Goal: Task Accomplishment & Management: Manage account settings

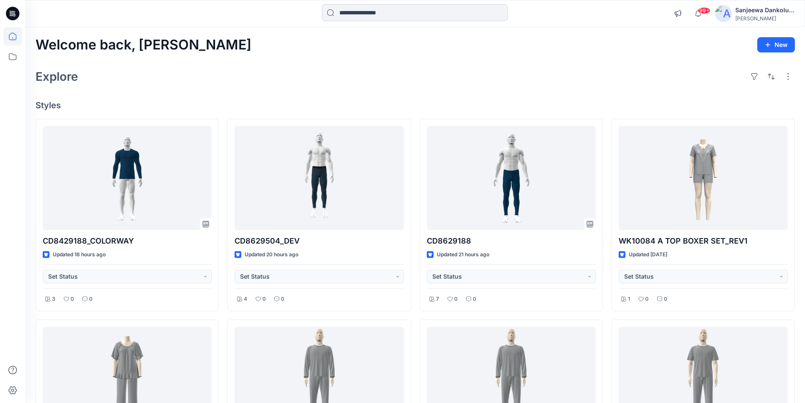
click at [369, 15] on input at bounding box center [415, 12] width 186 height 17
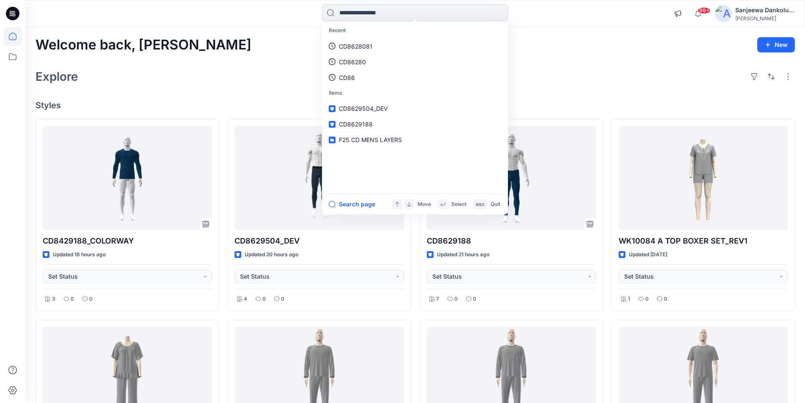
paste input "******"
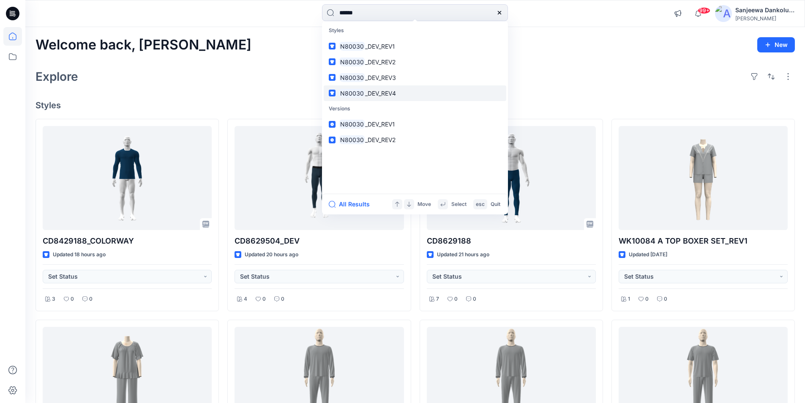
type input "******"
click at [379, 96] on span "_DEV_REV4" at bounding box center [380, 93] width 31 height 7
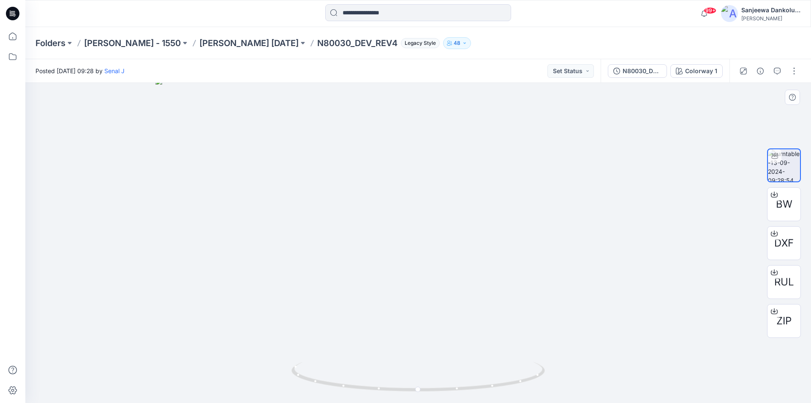
drag, startPoint x: 419, startPoint y: 172, endPoint x: 430, endPoint y: 266, distance: 94.4
drag, startPoint x: 460, startPoint y: 391, endPoint x: 710, endPoint y: 333, distance: 256.2
click at [710, 333] on div at bounding box center [418, 243] width 786 height 320
drag, startPoint x: 417, startPoint y: 392, endPoint x: 454, endPoint y: 360, distance: 48.5
click at [454, 360] on div at bounding box center [418, 243] width 786 height 320
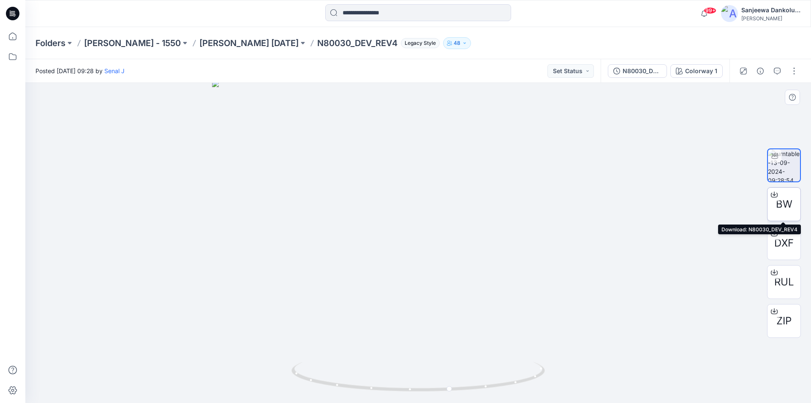
click at [779, 202] on span "BW" at bounding box center [784, 203] width 16 height 15
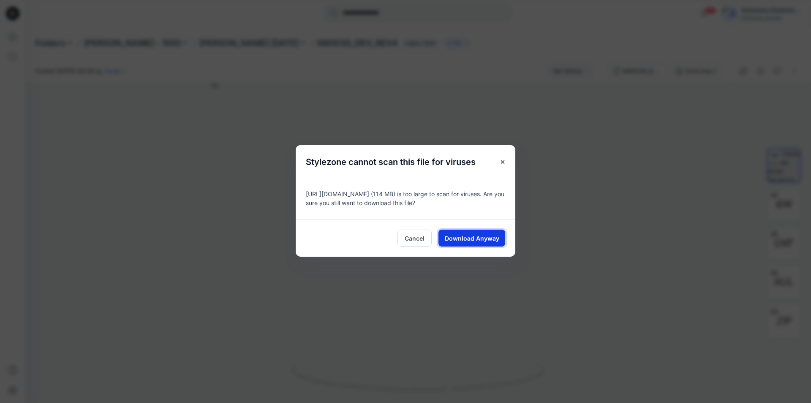
click at [451, 234] on span "Download Anyway" at bounding box center [472, 238] width 54 height 9
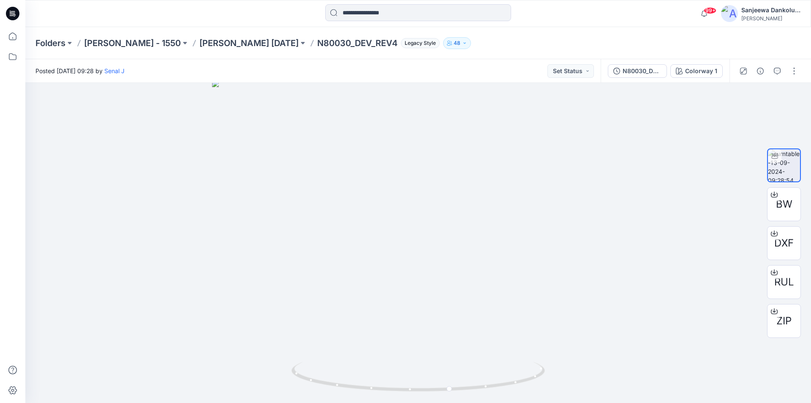
click at [15, 10] on icon at bounding box center [13, 14] width 14 height 14
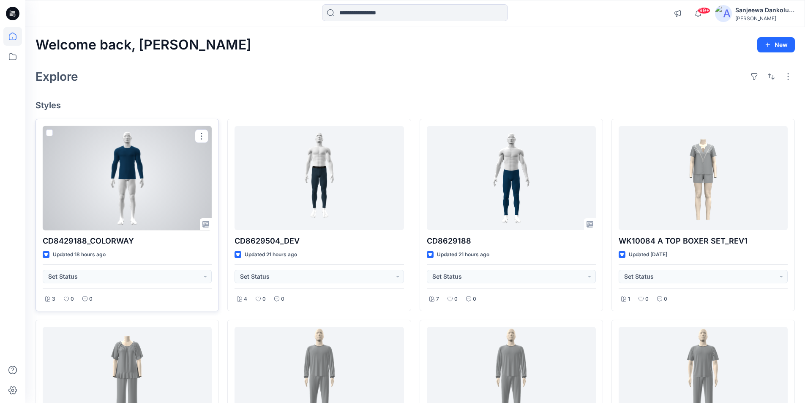
click at [145, 174] on div at bounding box center [127, 178] width 169 height 104
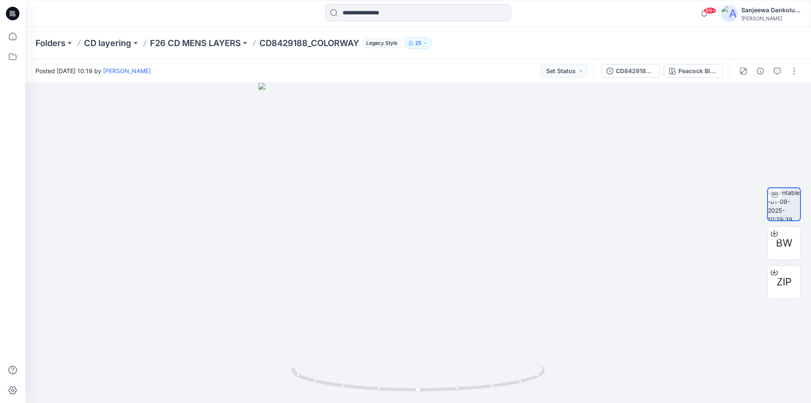
click at [425, 44] on icon "button" at bounding box center [425, 43] width 5 height 5
click at [303, 161] on div at bounding box center [418, 243] width 786 height 320
click at [779, 9] on div "Sanjeewa Dankoluwage" at bounding box center [770, 10] width 59 height 10
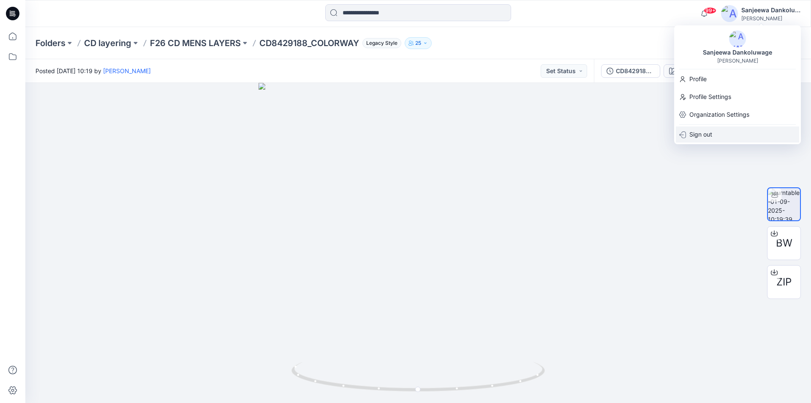
click at [706, 133] on p "Sign out" at bounding box center [700, 134] width 23 height 16
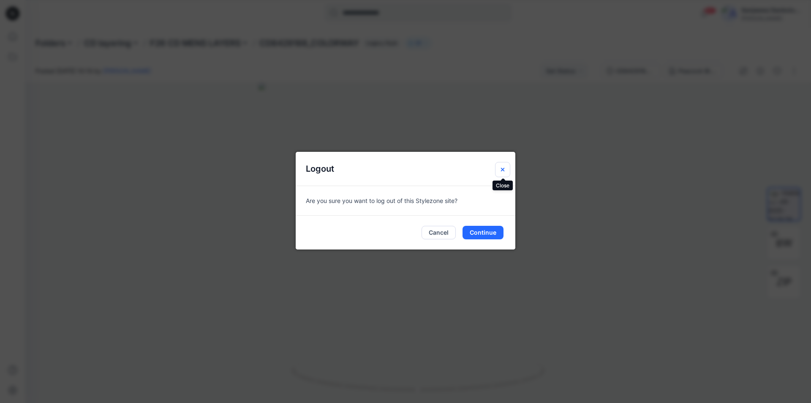
click at [503, 166] on button "Close" at bounding box center [502, 169] width 15 height 15
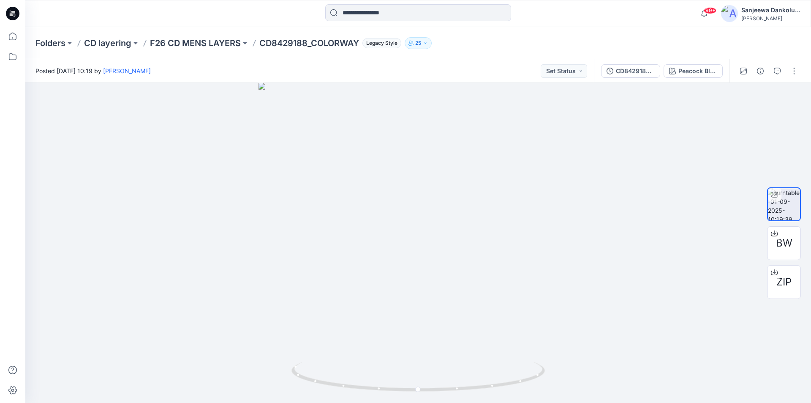
click at [734, 16] on img at bounding box center [729, 13] width 17 height 17
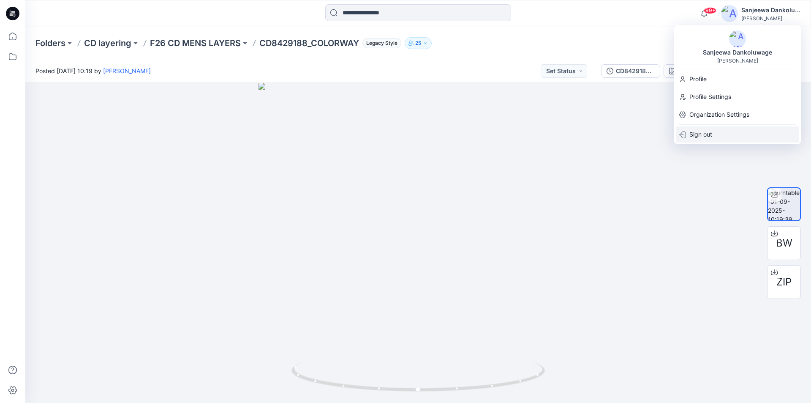
click at [703, 131] on p "Sign out" at bounding box center [700, 134] width 23 height 16
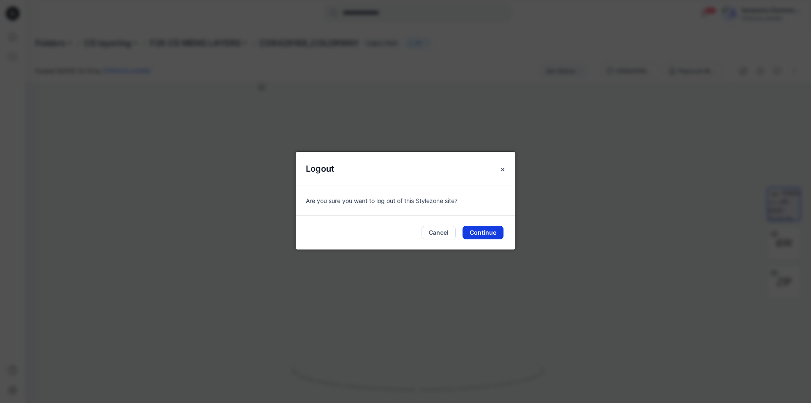
click at [496, 234] on button "Continue" at bounding box center [483, 233] width 41 height 14
click at [488, 235] on button "Continue" at bounding box center [483, 233] width 41 height 14
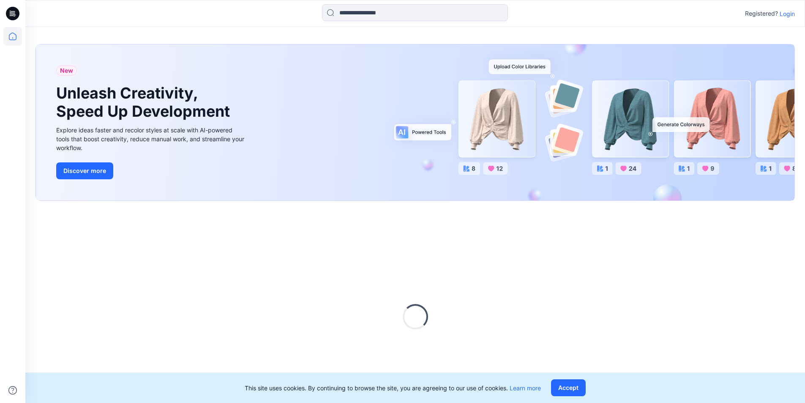
click at [789, 14] on p "Login" at bounding box center [786, 13] width 15 height 9
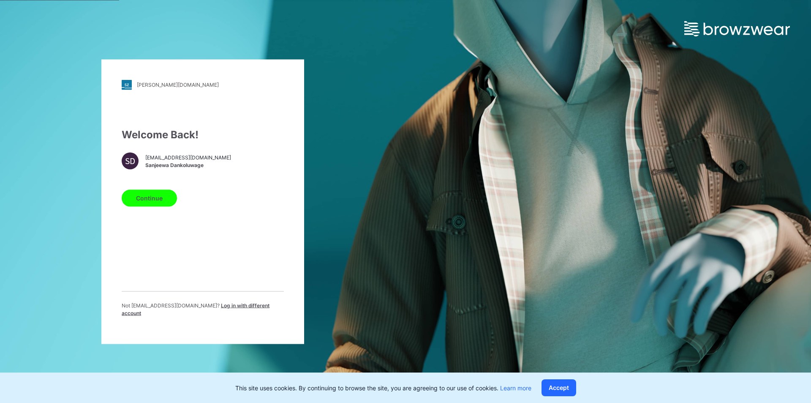
click at [212, 310] on span "Log in with different account" at bounding box center [196, 309] width 148 height 14
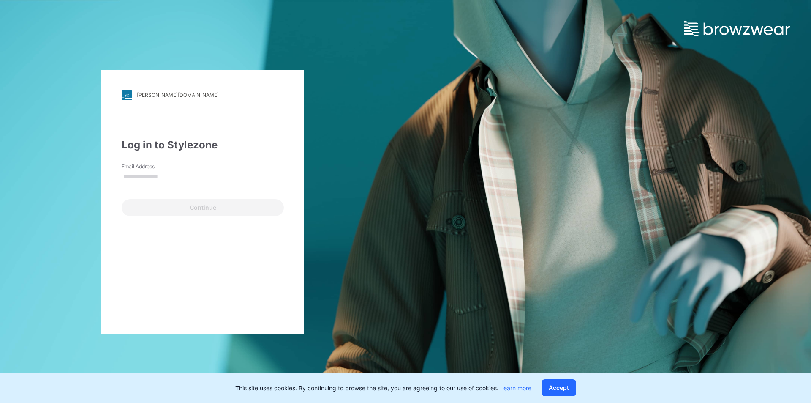
click at [131, 177] on input "Email Address" at bounding box center [203, 176] width 162 height 13
type input "**********"
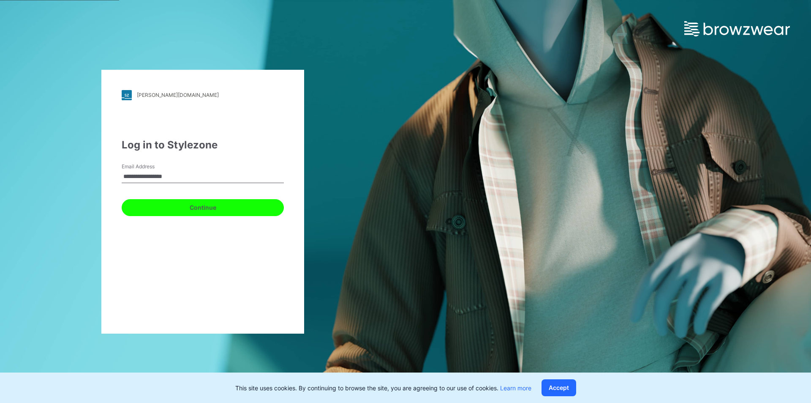
click at [181, 208] on button "Continue" at bounding box center [203, 207] width 162 height 17
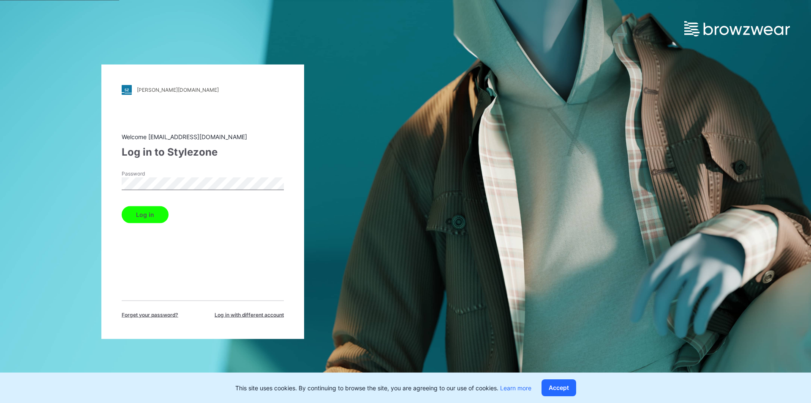
click at [118, 182] on div "komar.stylezone.com Loading... Welcome jayatissad@star.lk Log in to Stylezone P…" at bounding box center [202, 201] width 203 height 274
click at [150, 218] on button "Log in" at bounding box center [145, 214] width 47 height 17
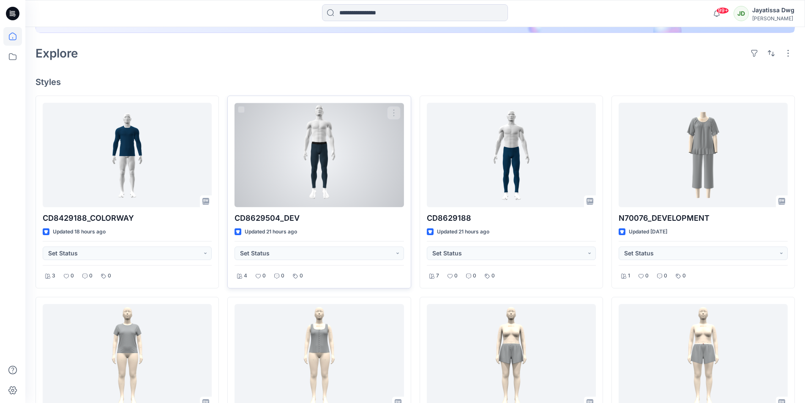
scroll to position [211, 0]
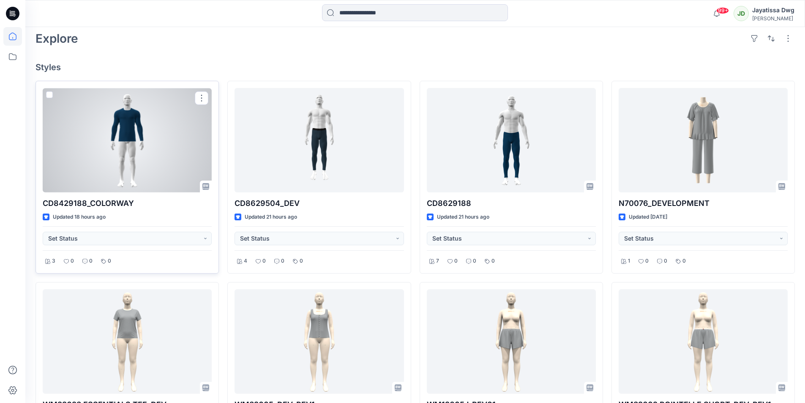
click at [84, 140] on div at bounding box center [127, 140] width 169 height 104
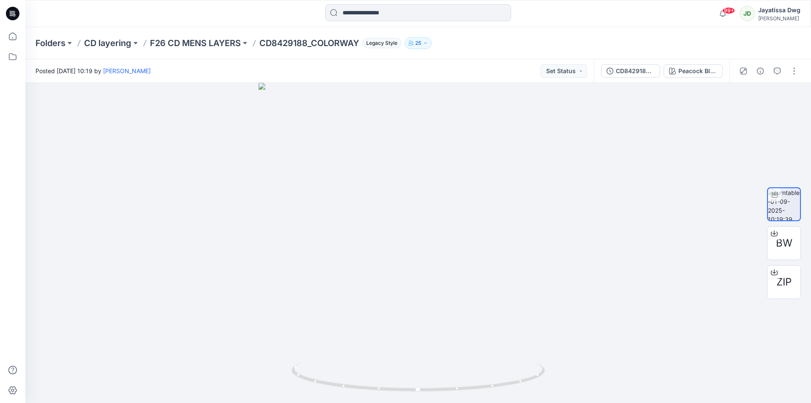
click at [18, 15] on icon at bounding box center [13, 14] width 14 height 14
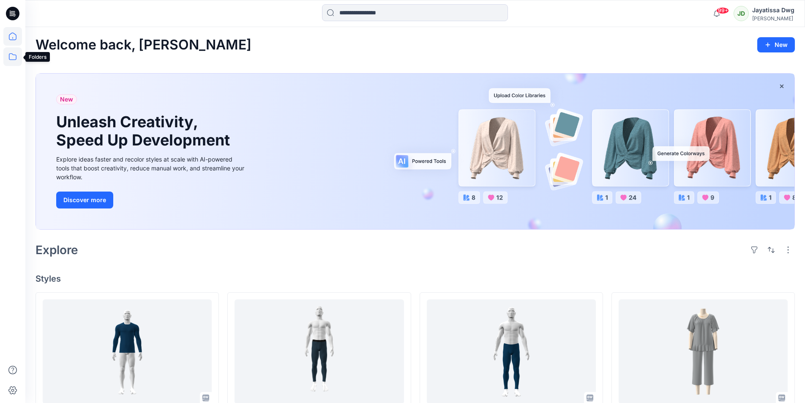
click at [7, 59] on icon at bounding box center [12, 56] width 19 height 19
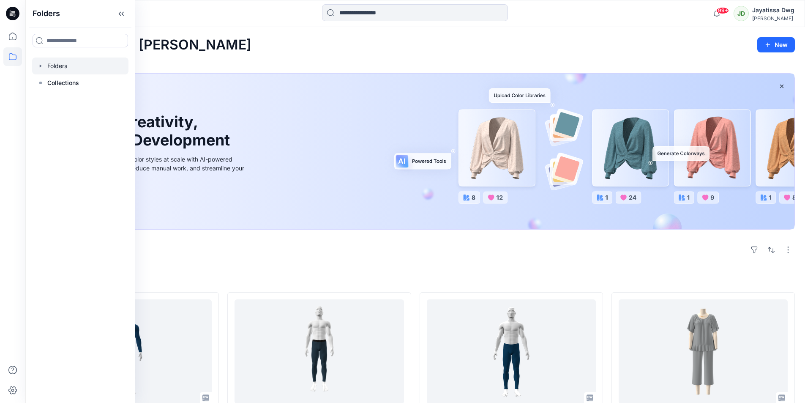
click at [63, 70] on div at bounding box center [80, 65] width 96 height 17
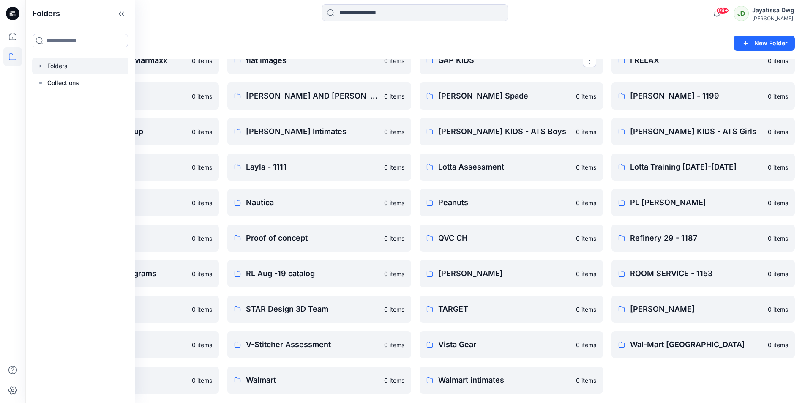
scroll to position [402, 0]
click at [126, 14] on icon at bounding box center [121, 14] width 14 height 14
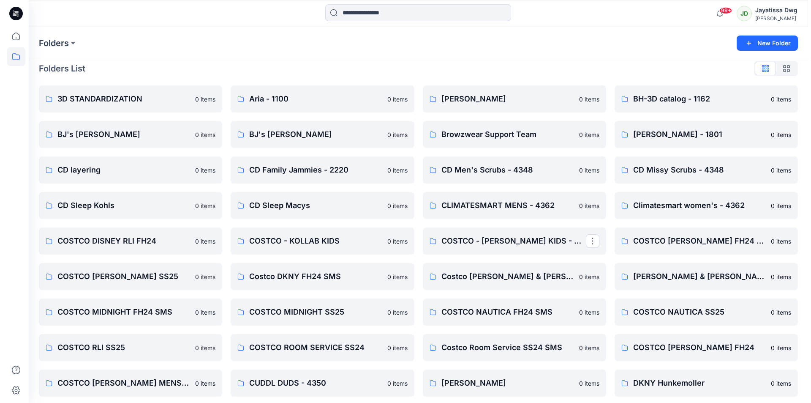
scroll to position [0, 0]
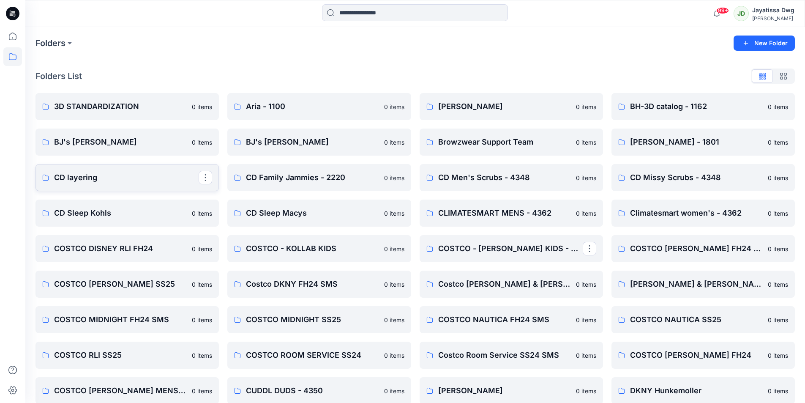
click at [92, 181] on p "CD layering" at bounding box center [126, 178] width 144 height 12
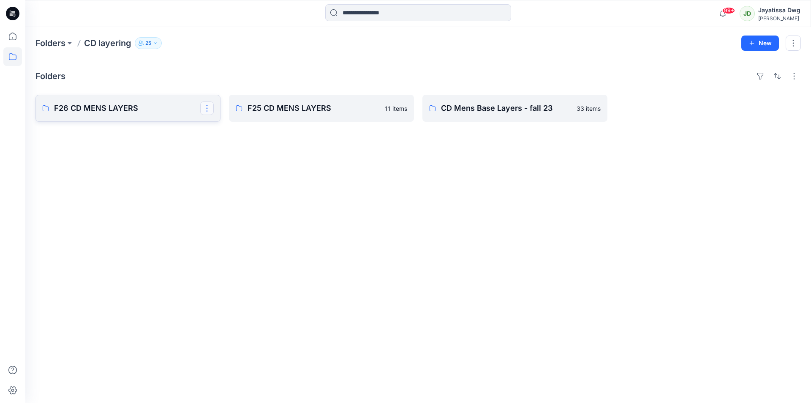
click at [206, 109] on button "button" at bounding box center [207, 108] width 14 height 14
click at [115, 111] on p "F26 CD MENS LAYERS" at bounding box center [127, 108] width 146 height 12
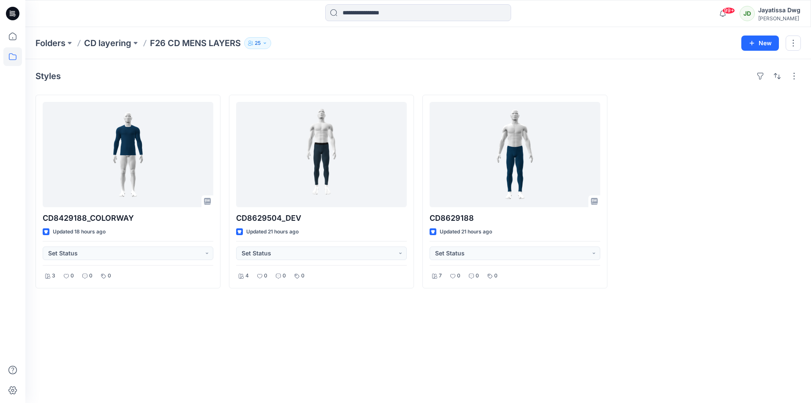
click at [267, 44] on icon "button" at bounding box center [264, 43] width 5 height 5
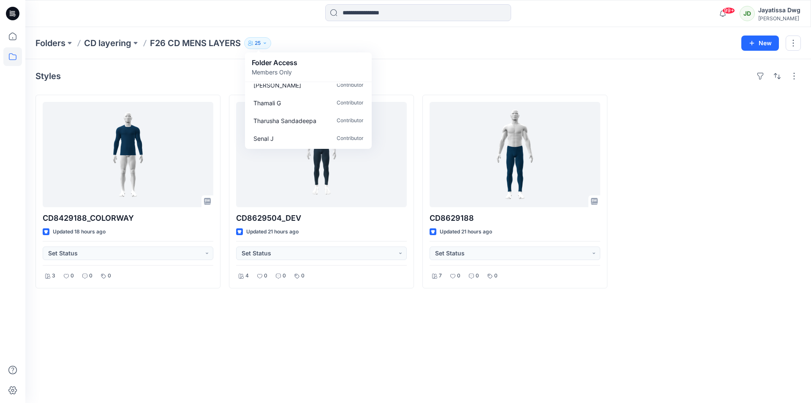
scroll to position [380, 0]
click at [11, 36] on icon at bounding box center [12, 36] width 19 height 19
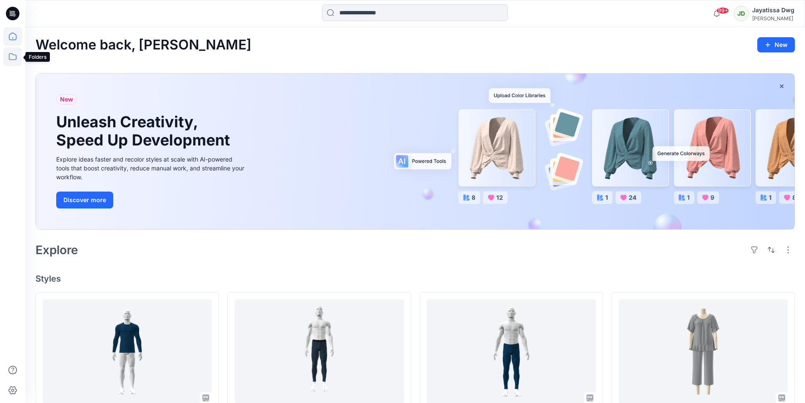
click at [13, 57] on icon at bounding box center [12, 56] width 19 height 19
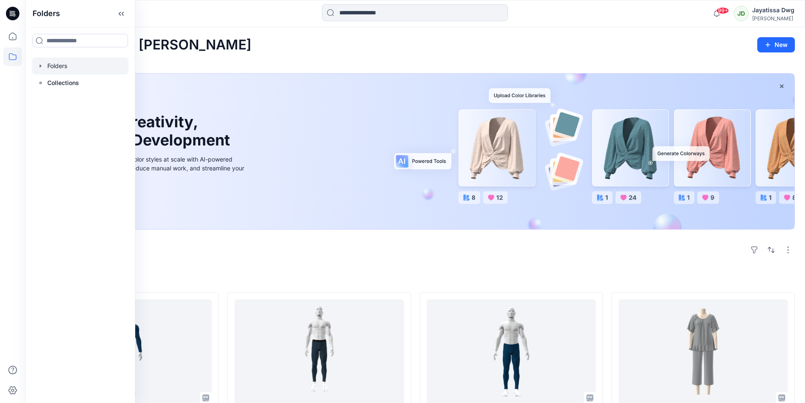
click at [51, 65] on div at bounding box center [80, 65] width 96 height 17
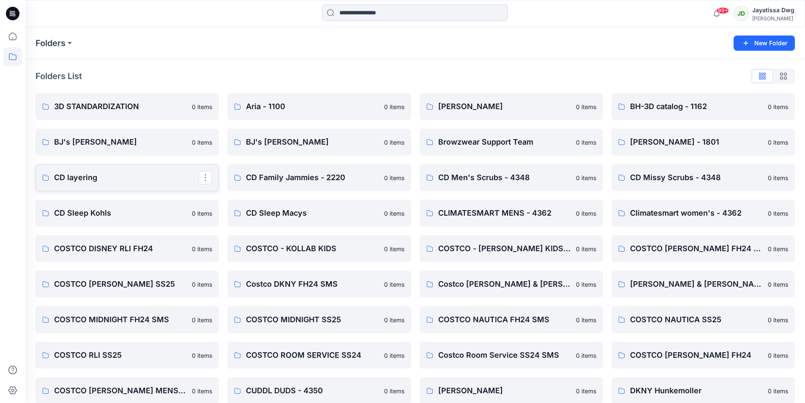
click at [44, 176] on icon at bounding box center [45, 177] width 7 height 7
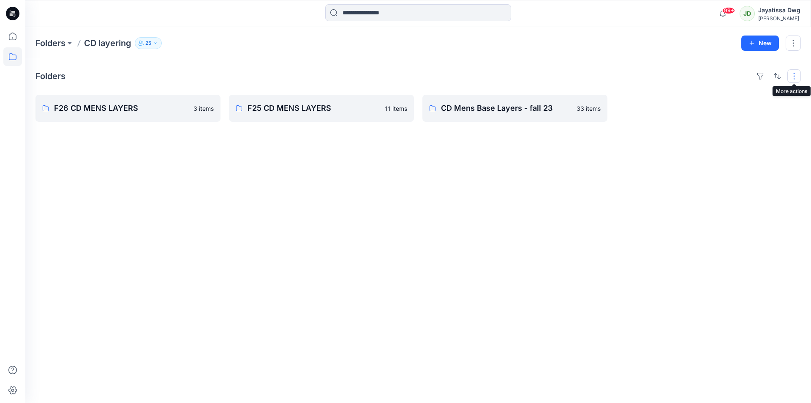
click at [791, 77] on button "button" at bounding box center [794, 76] width 14 height 14
click at [798, 45] on button "button" at bounding box center [793, 42] width 15 height 15
click at [99, 115] on link "F26 CD MENS LAYERS" at bounding box center [127, 108] width 185 height 27
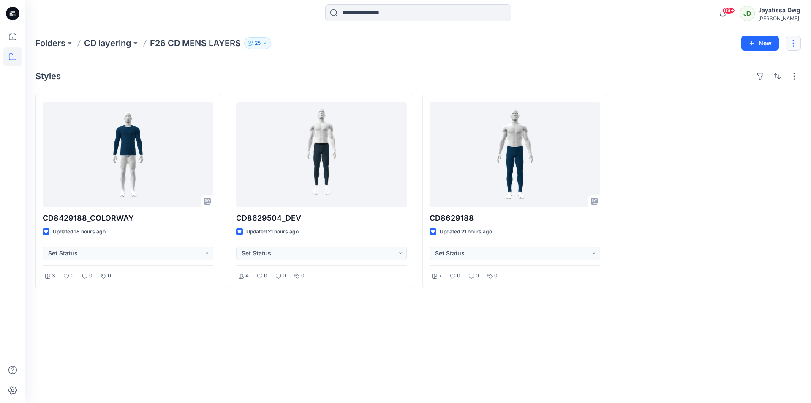
click at [795, 42] on button "button" at bounding box center [793, 42] width 15 height 15
click at [733, 66] on p "Edit" at bounding box center [728, 63] width 11 height 9
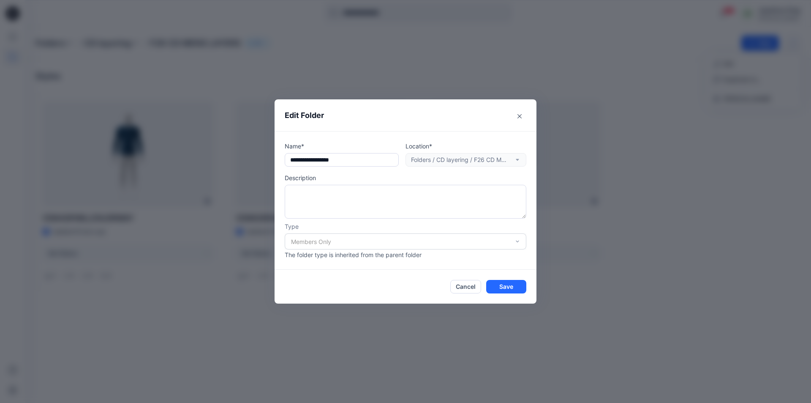
click at [518, 240] on div "Members Only" at bounding box center [406, 241] width 242 height 16
click at [518, 242] on div "Members Only" at bounding box center [406, 241] width 242 height 16
click at [519, 120] on button "Close" at bounding box center [520, 116] width 14 height 14
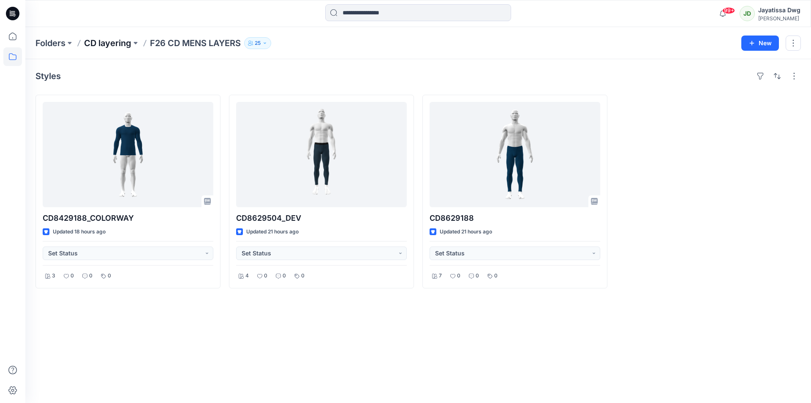
click at [92, 41] on p "CD layering" at bounding box center [107, 43] width 47 height 12
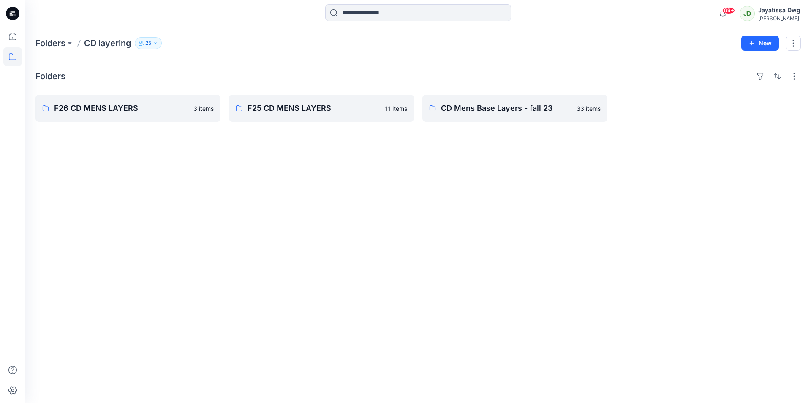
click at [142, 43] on icon "button" at bounding box center [141, 43] width 5 height 5
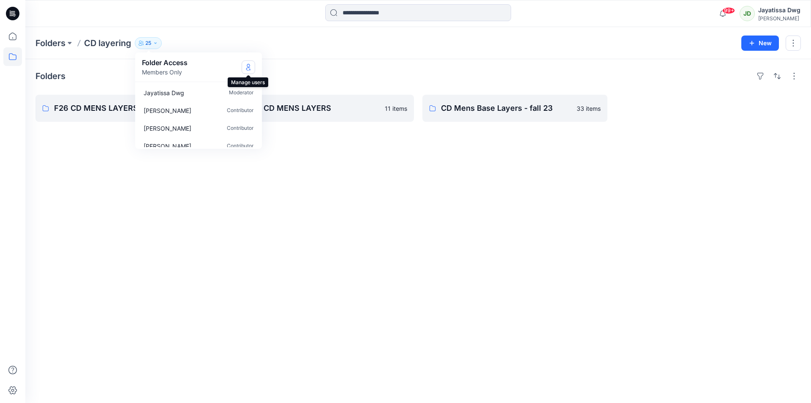
click at [248, 67] on icon "Manage Users" at bounding box center [248, 67] width 3 height 7
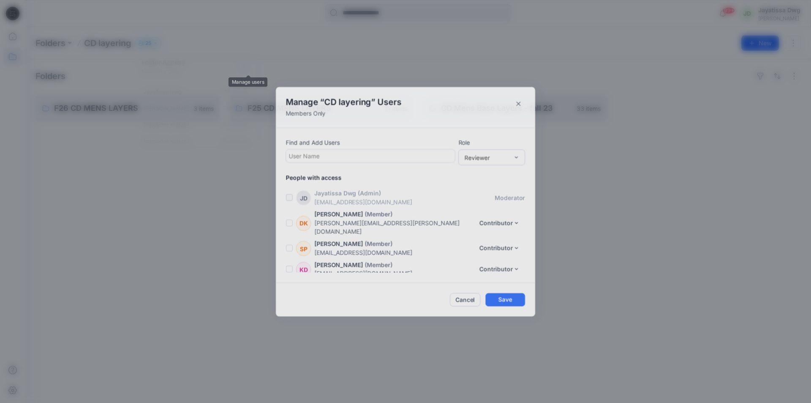
scroll to position [440, 0]
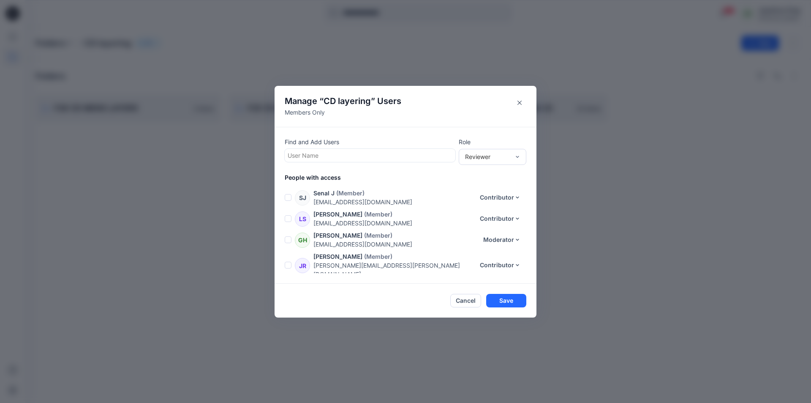
click at [299, 152] on div at bounding box center [370, 155] width 165 height 11
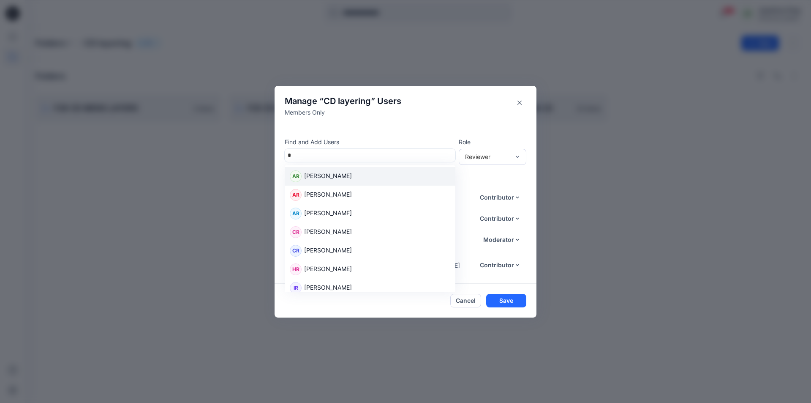
type input "**"
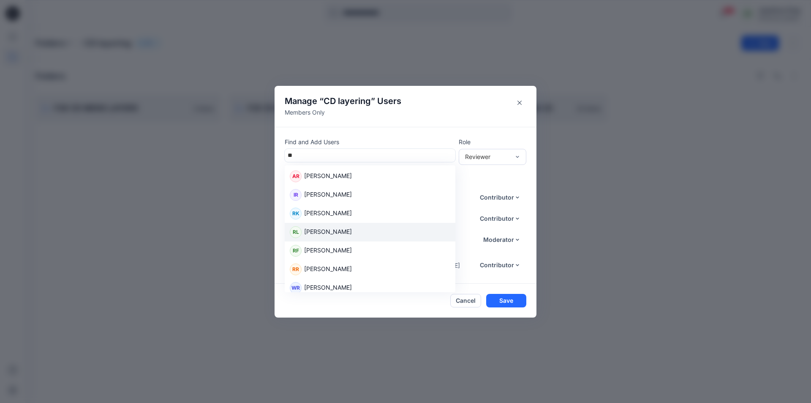
click at [330, 230] on p "Rajeev Lakmal" at bounding box center [328, 232] width 48 height 11
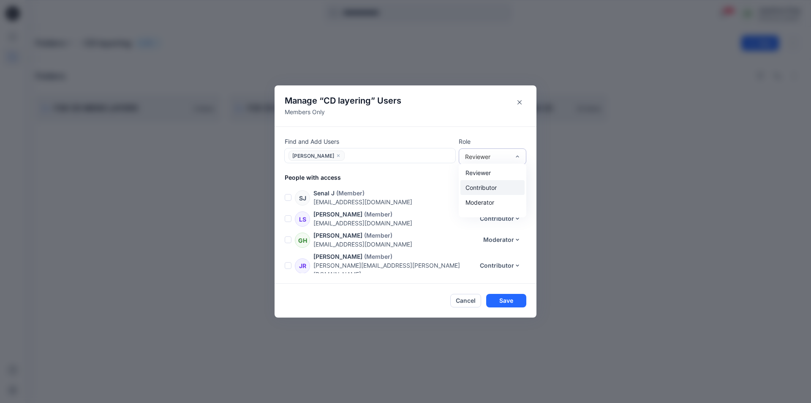
click at [492, 186] on div "Contributor" at bounding box center [492, 187] width 64 height 15
click at [515, 289] on button "Contributor" at bounding box center [500, 296] width 52 height 14
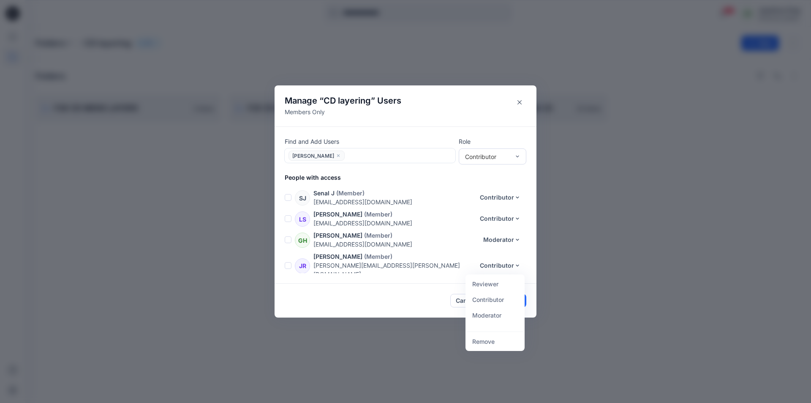
click at [334, 347] on div "Manage “ CD layering ” Users Members Only Find and Add Users Rajeev Lakmal Role…" at bounding box center [405, 201] width 811 height 403
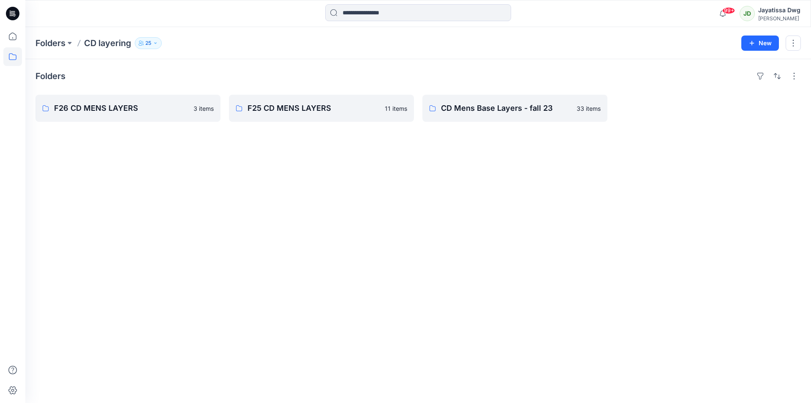
click at [156, 41] on icon "button" at bounding box center [155, 43] width 5 height 5
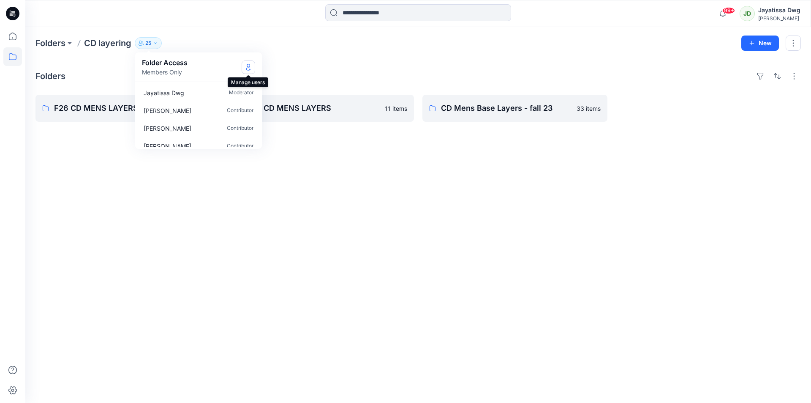
click at [248, 66] on icon "Manage Users" at bounding box center [248, 67] width 7 height 7
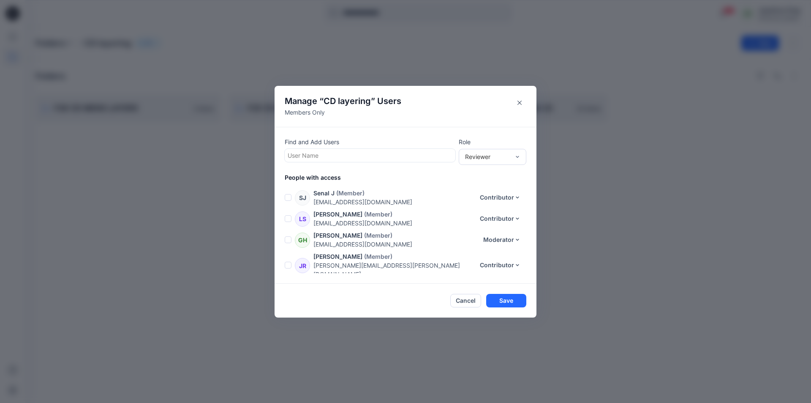
click at [303, 154] on div at bounding box center [370, 155] width 165 height 11
type input "**"
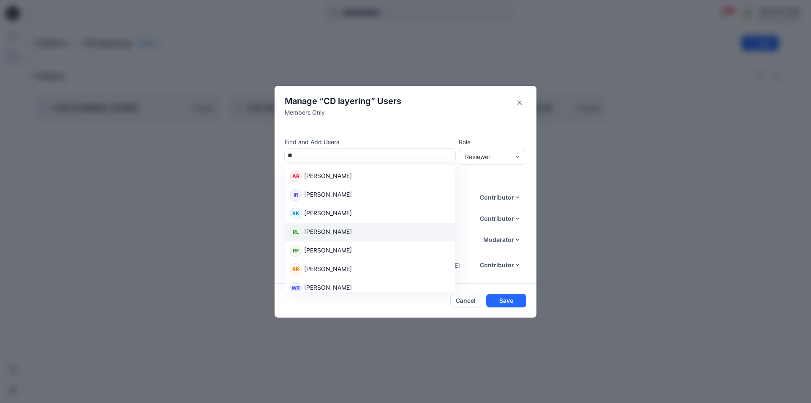
click at [322, 235] on p "Rajeev Lakmal" at bounding box center [328, 232] width 48 height 11
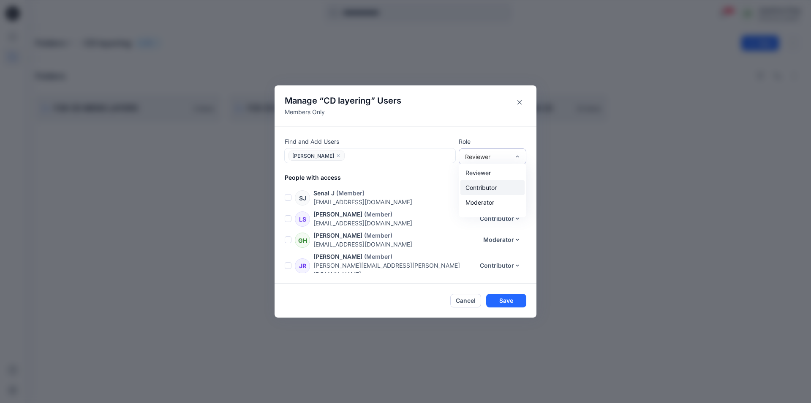
click at [495, 186] on div "Contributor" at bounding box center [492, 187] width 64 height 15
click at [503, 300] on button "Save" at bounding box center [506, 301] width 40 height 14
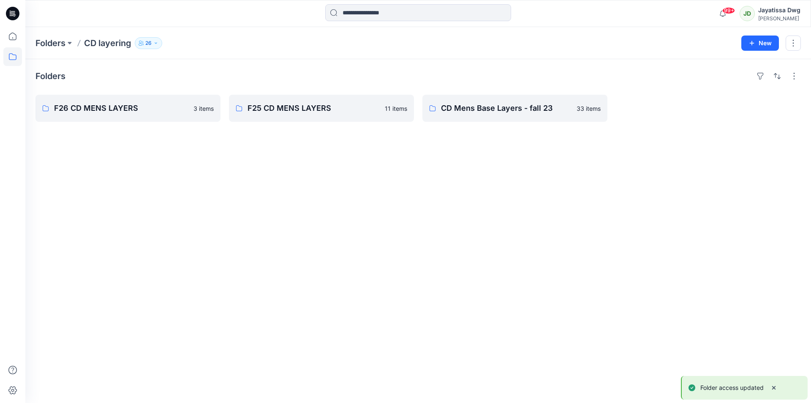
click at [151, 40] on p "26" at bounding box center [148, 42] width 6 height 9
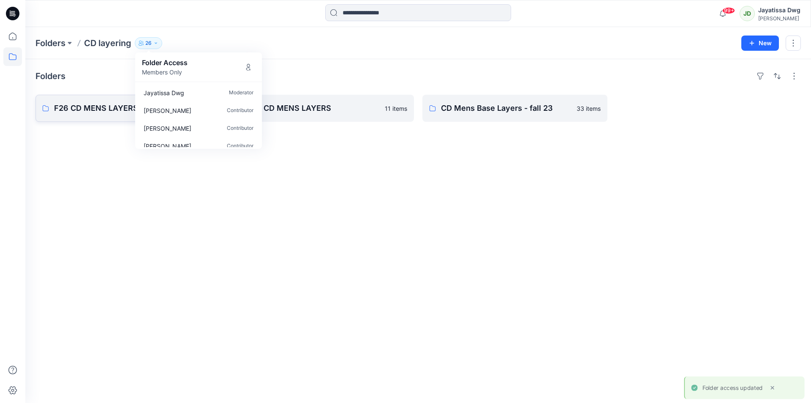
click at [82, 110] on p "F26 CD MENS LAYERS" at bounding box center [127, 108] width 146 height 12
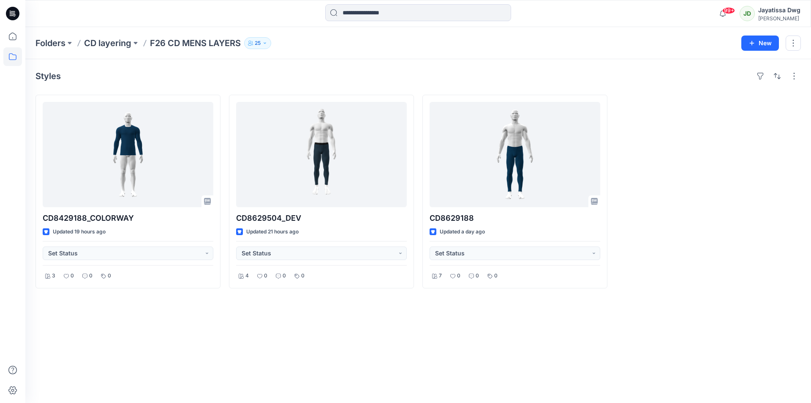
click at [266, 41] on icon "button" at bounding box center [264, 43] width 5 height 5
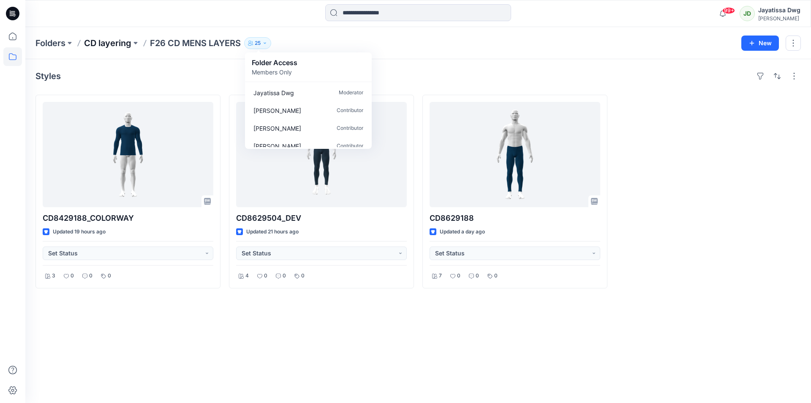
click at [103, 39] on p "CD layering" at bounding box center [107, 43] width 47 height 12
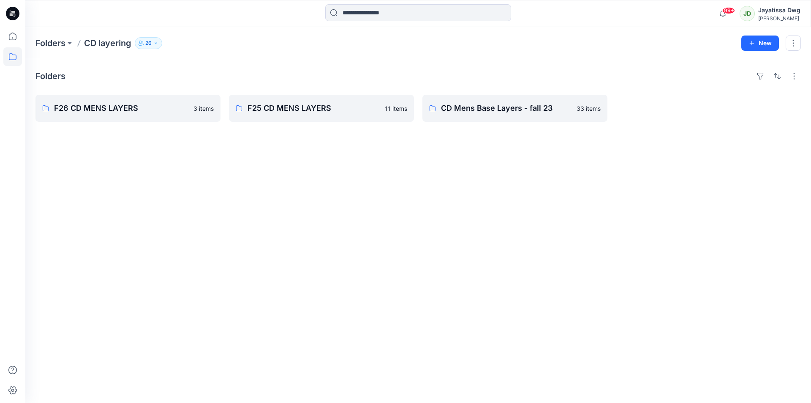
click at [155, 42] on icon "button" at bounding box center [155, 43] width 5 height 5
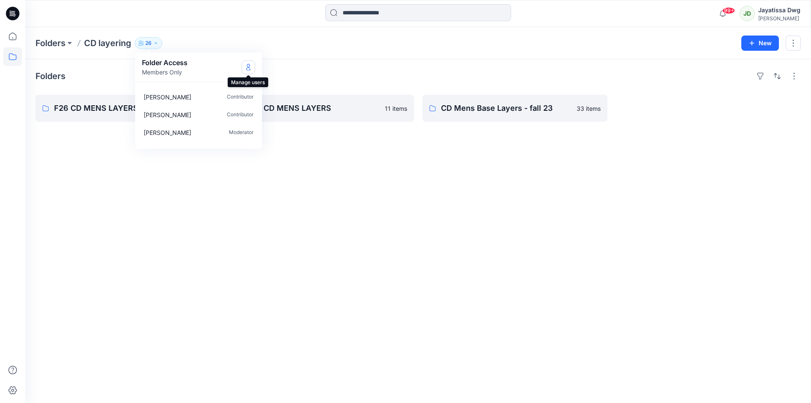
click at [246, 66] on icon "Manage Users" at bounding box center [248, 67] width 7 height 7
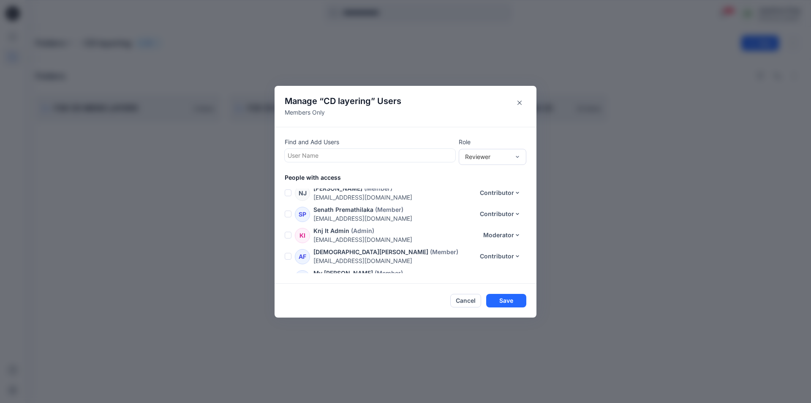
scroll to position [207, 0]
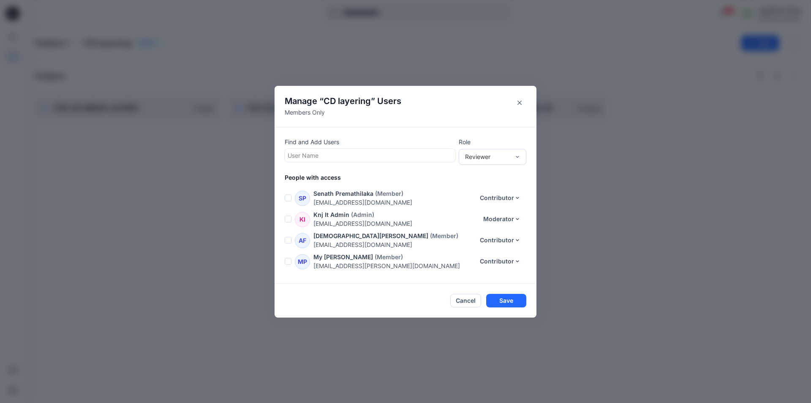
click at [286, 258] on span at bounding box center [288, 261] width 7 height 7
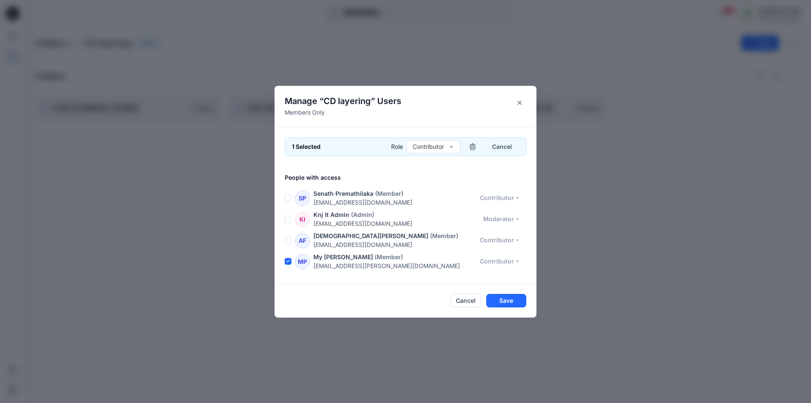
click at [290, 279] on span at bounding box center [288, 282] width 7 height 7
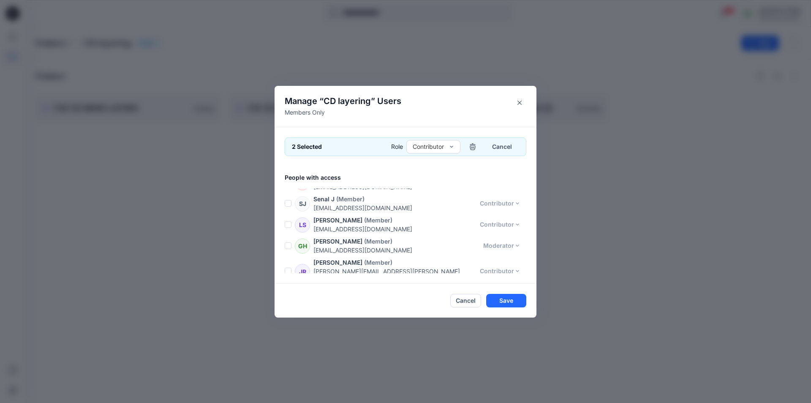
scroll to position [448, 0]
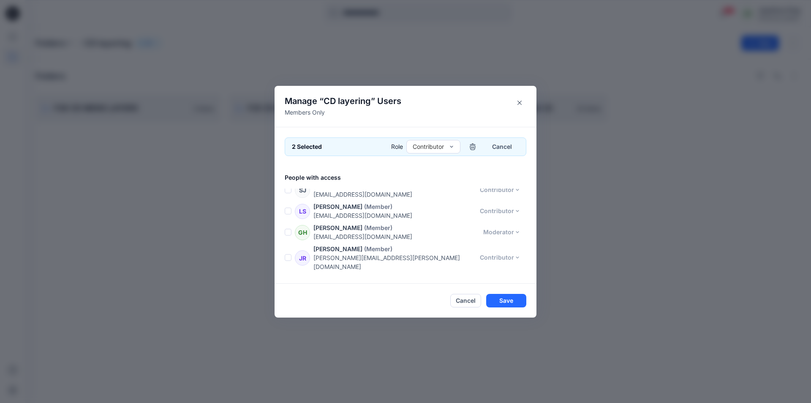
click at [287, 284] on span at bounding box center [288, 287] width 7 height 7
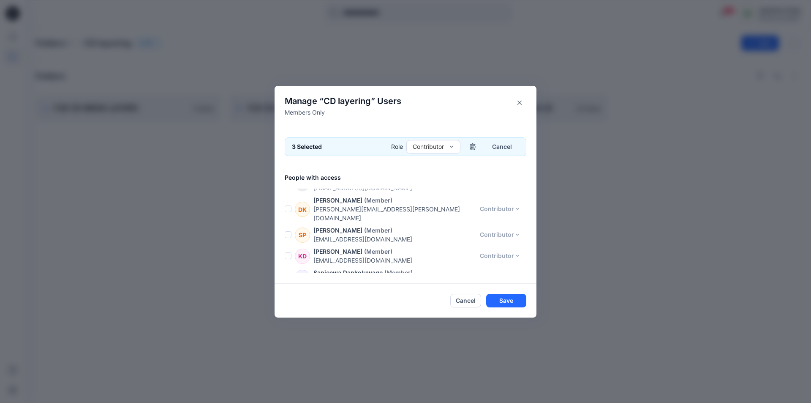
scroll to position [0, 0]
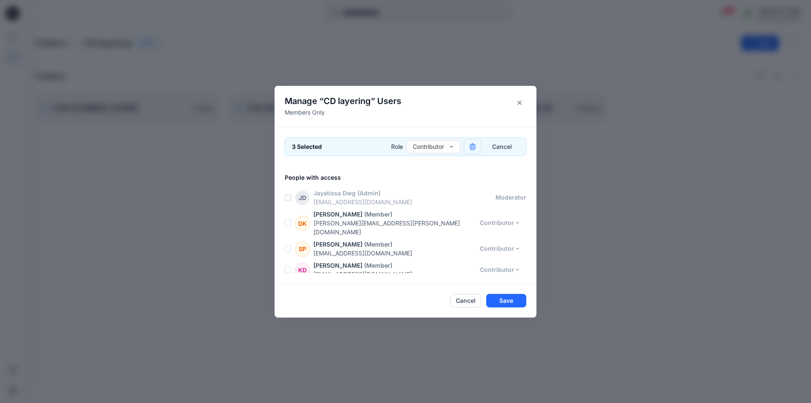
click at [471, 147] on icon "button" at bounding box center [472, 146] width 7 height 7
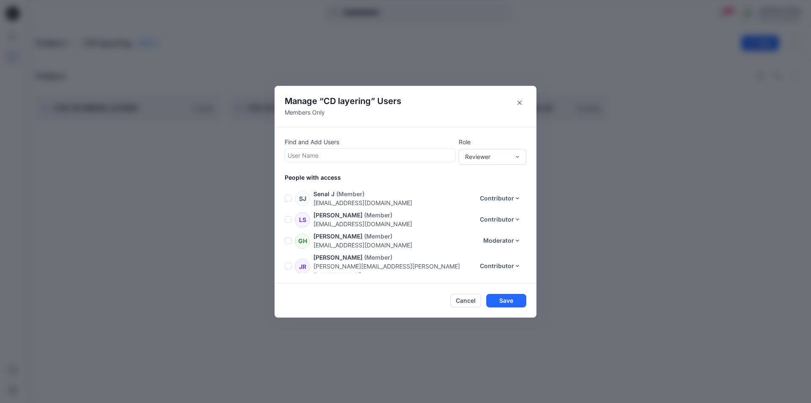
scroll to position [398, 0]
click at [510, 302] on button "Save" at bounding box center [506, 301] width 40 height 14
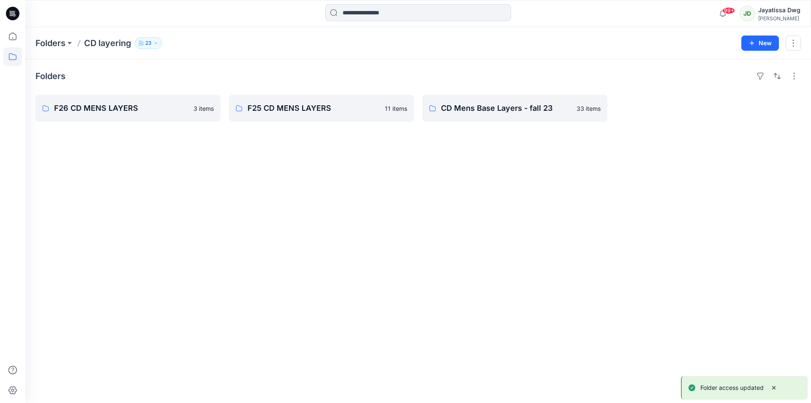
click at [155, 42] on icon "button" at bounding box center [155, 43] width 5 height 5
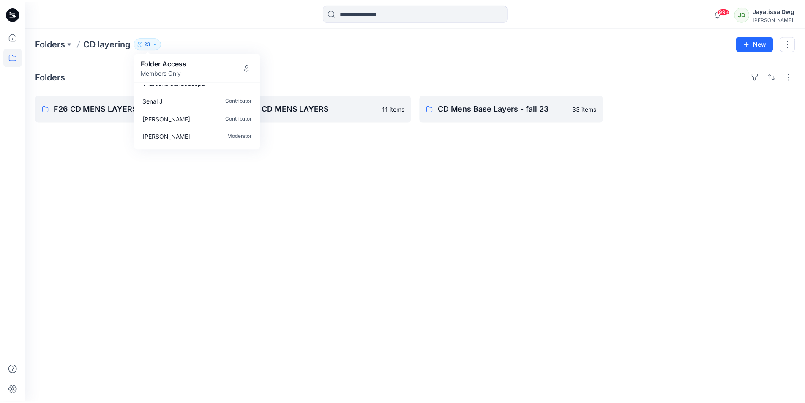
scroll to position [345, 0]
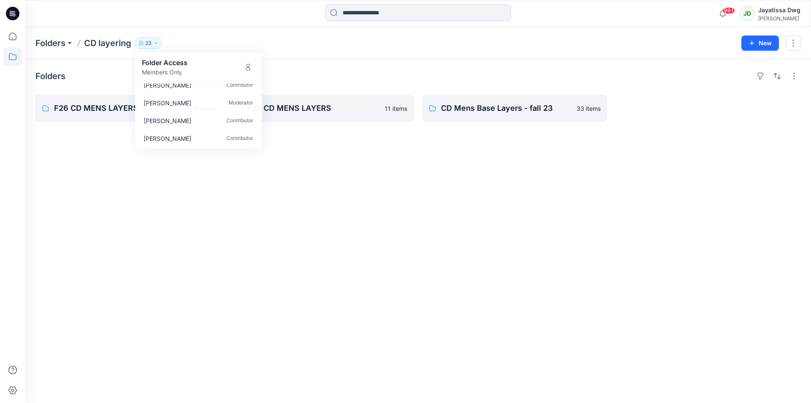
click at [217, 228] on div "Folders F26 CD MENS LAYERS 3 items F25 CD MENS LAYERS 11 items CD Mens Base Lay…" at bounding box center [418, 230] width 786 height 343
click at [16, 14] on icon at bounding box center [13, 14] width 14 height 14
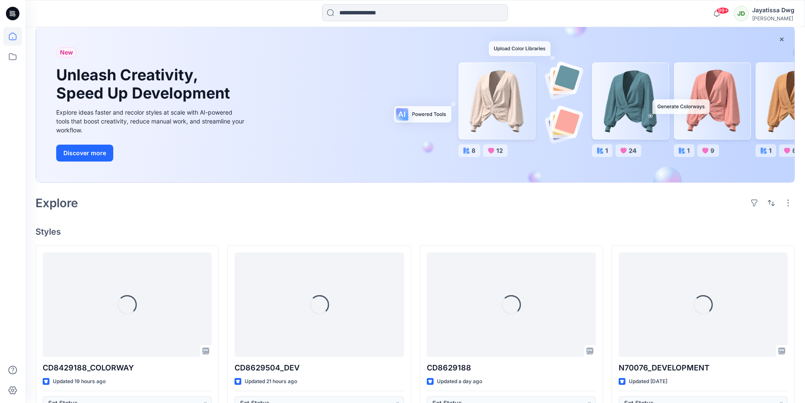
scroll to position [211, 0]
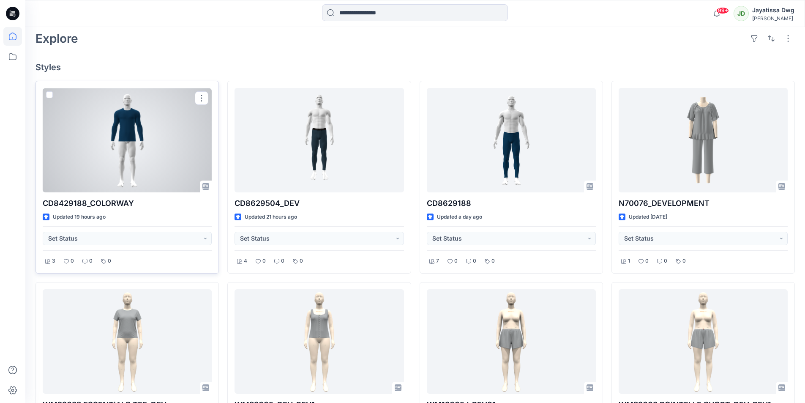
click at [125, 159] on div at bounding box center [127, 140] width 169 height 104
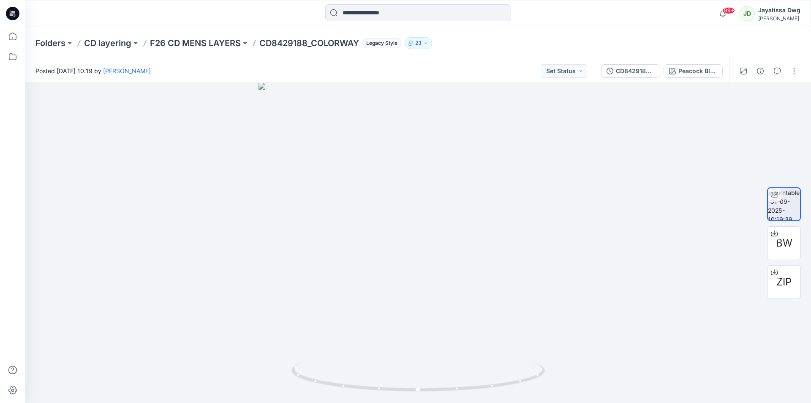
click at [428, 45] on icon "button" at bounding box center [425, 43] width 5 height 5
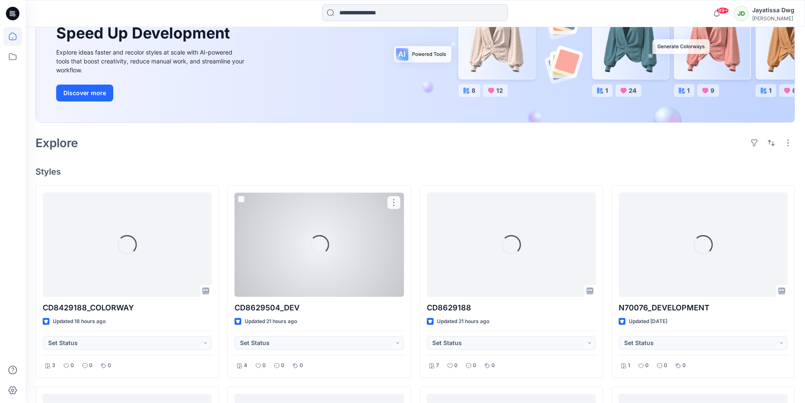
scroll to position [143, 0]
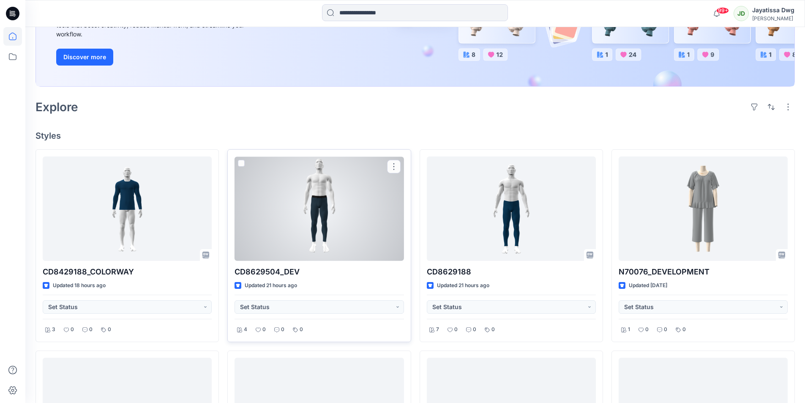
click at [294, 223] on div at bounding box center [318, 208] width 169 height 104
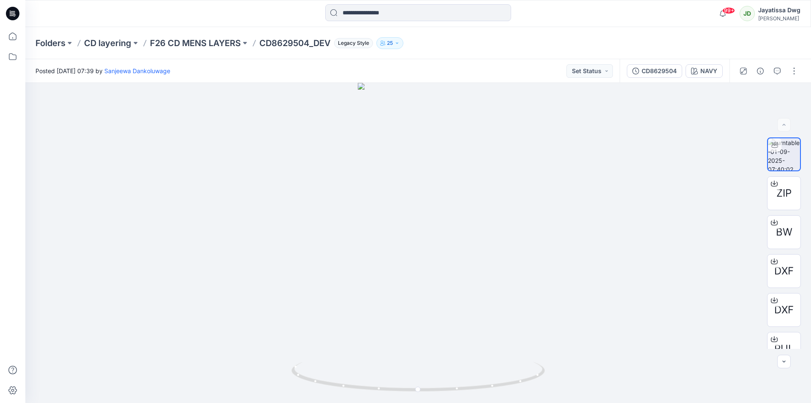
click at [397, 44] on icon "button" at bounding box center [397, 43] width 5 height 5
